Goal: Entertainment & Leisure: Consume media (video, audio)

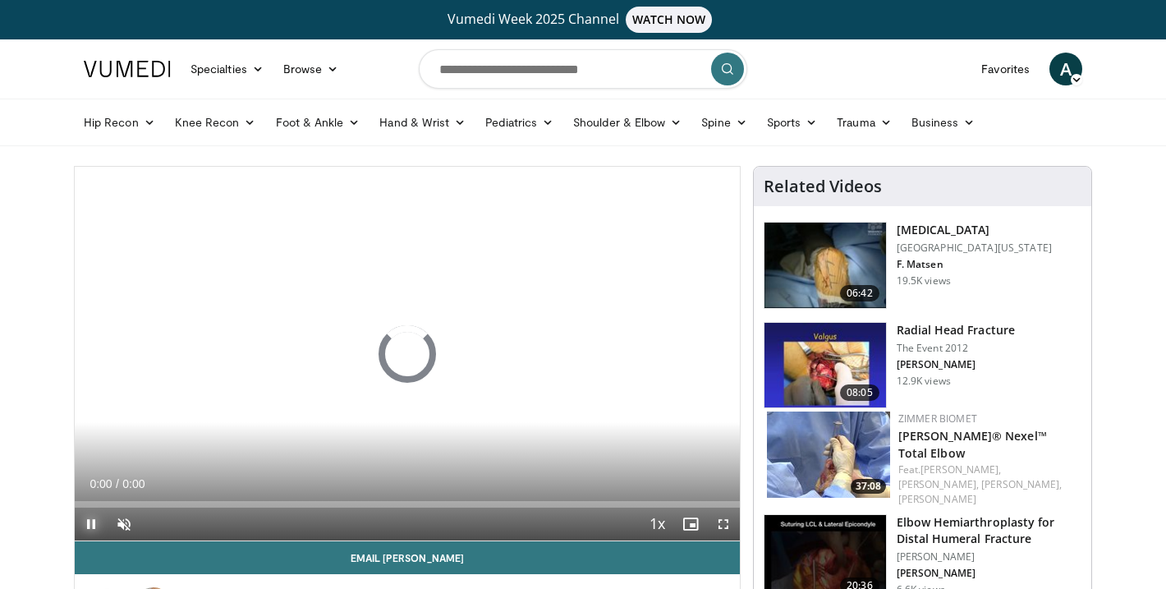
click at [96, 521] on span "Video Player" at bounding box center [91, 524] width 33 height 33
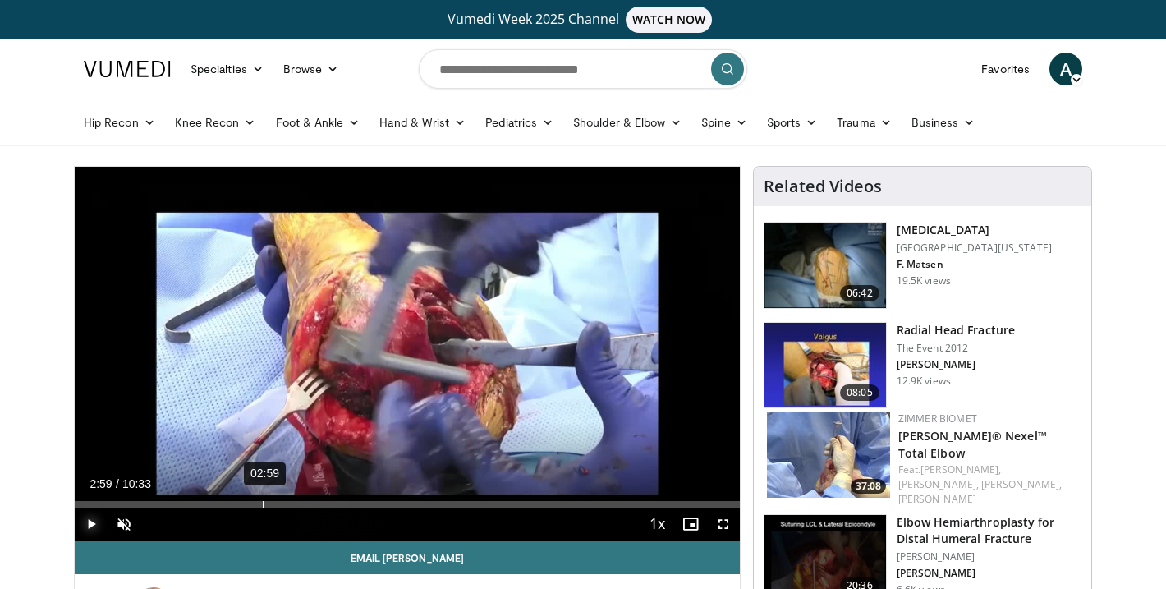
click at [263, 498] on div "Loaded : 0.00% 02:59 02:59" at bounding box center [407, 500] width 665 height 16
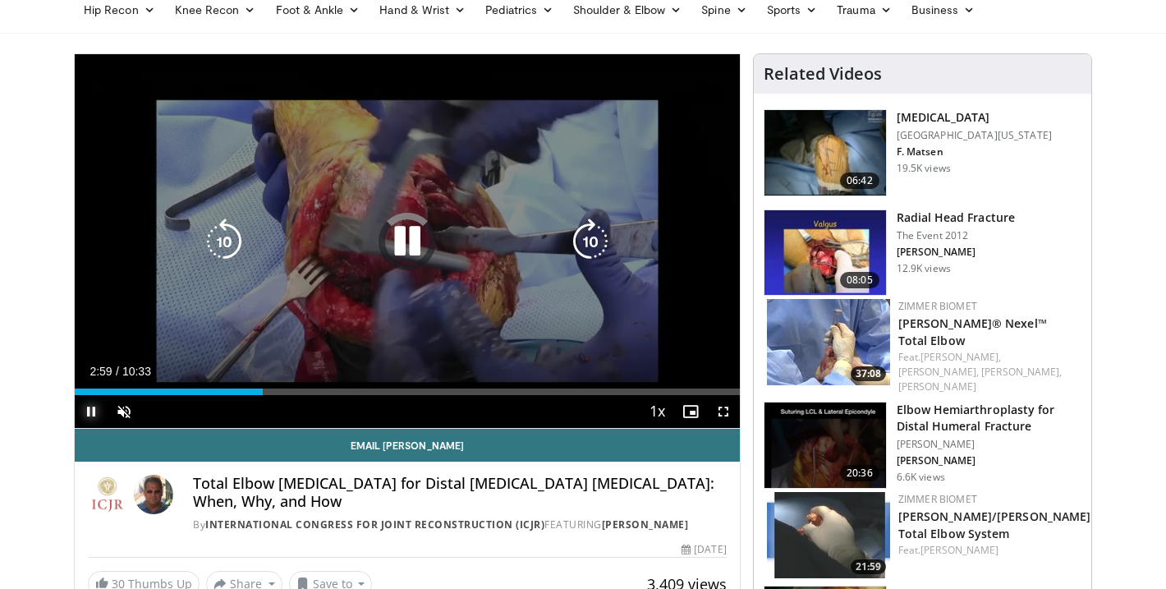
scroll to position [126, 0]
